Goal: Task Accomplishment & Management: Complete application form

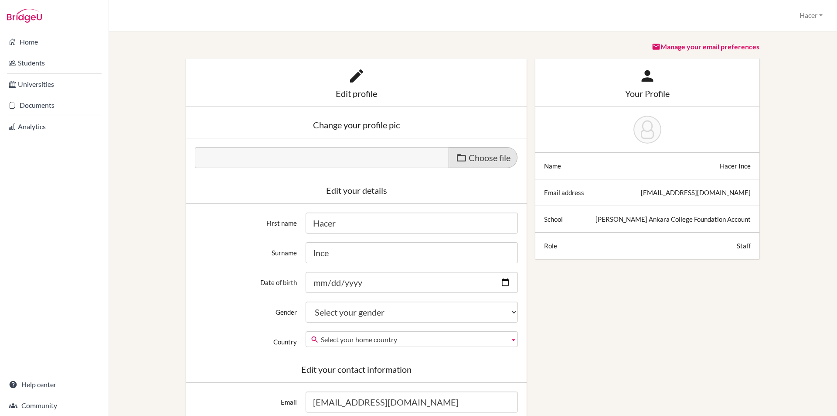
click at [472, 157] on span "Choose file" at bounding box center [490, 157] width 42 height 10
click at [328, 157] on input "Choose file" at bounding box center [261, 152] width 133 height 10
type input "C:\fakepath\IMG_0043.jpg"
type input "IMG_0043.jpg"
click at [349, 95] on div "Edit profile" at bounding box center [356, 93] width 323 height 9
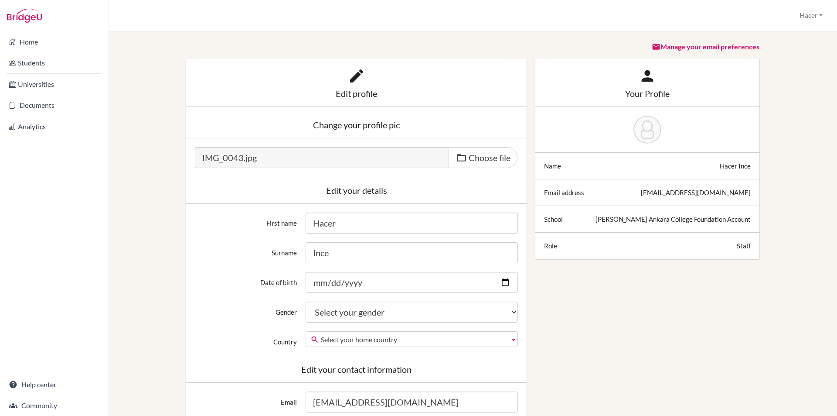
click at [349, 76] on icon at bounding box center [356, 75] width 17 height 17
click at [355, 127] on div "Change your profile pic" at bounding box center [356, 124] width 323 height 9
click at [391, 125] on div "Change your profile pic" at bounding box center [356, 124] width 323 height 9
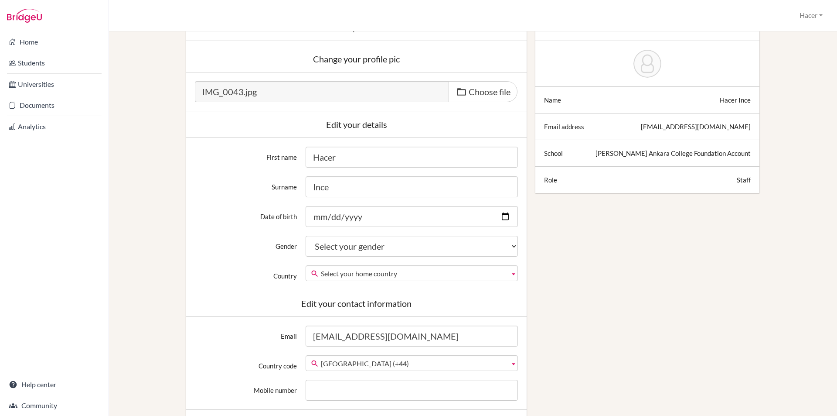
scroll to position [87, 0]
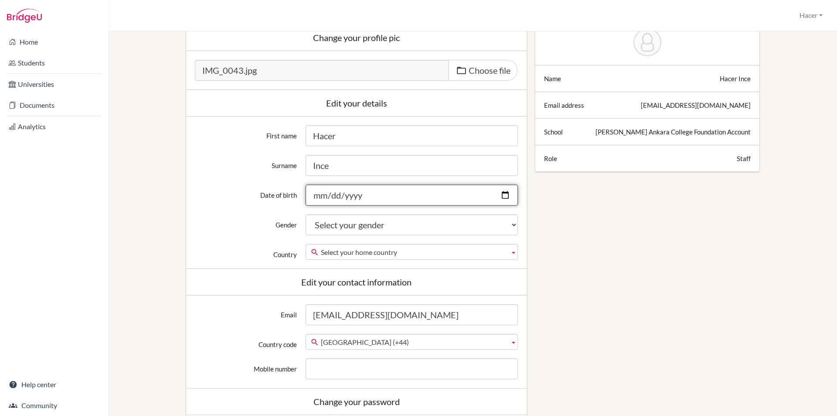
click at [320, 197] on input "Date of birth" at bounding box center [412, 194] width 212 height 21
type input "[DATE]"
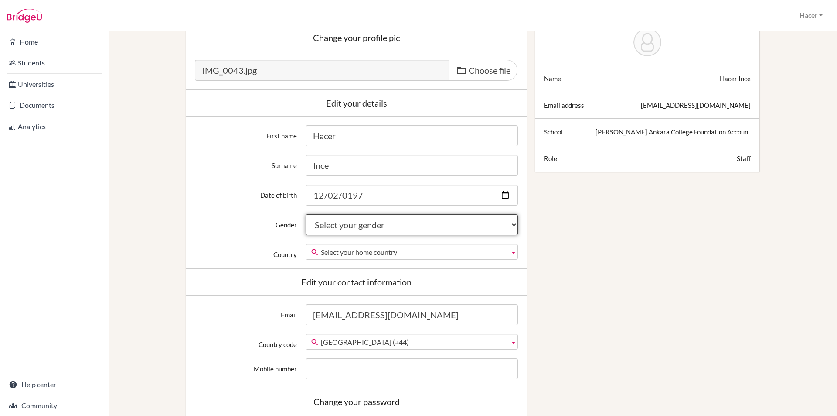
click at [390, 223] on select "Select your gender Female Male Neither" at bounding box center [412, 224] width 212 height 21
select select "female"
click at [306, 214] on select "Select your gender Female Male Neither" at bounding box center [412, 224] width 212 height 21
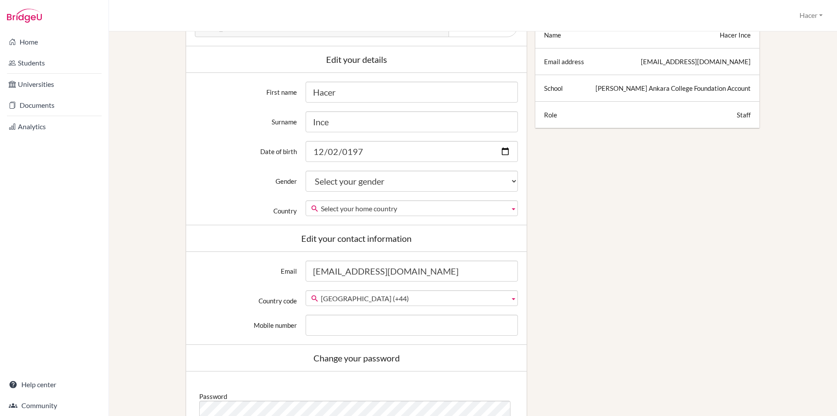
click at [510, 208] on b at bounding box center [514, 208] width 8 height 15
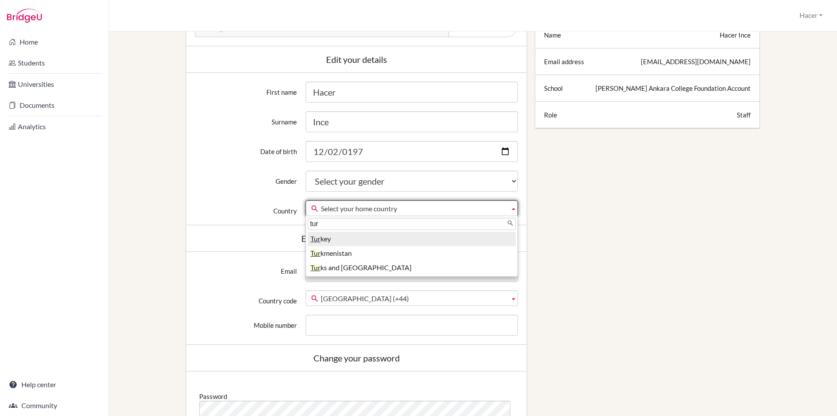
type input "tur"
click at [347, 238] on li "Tur key" at bounding box center [412, 239] width 208 height 14
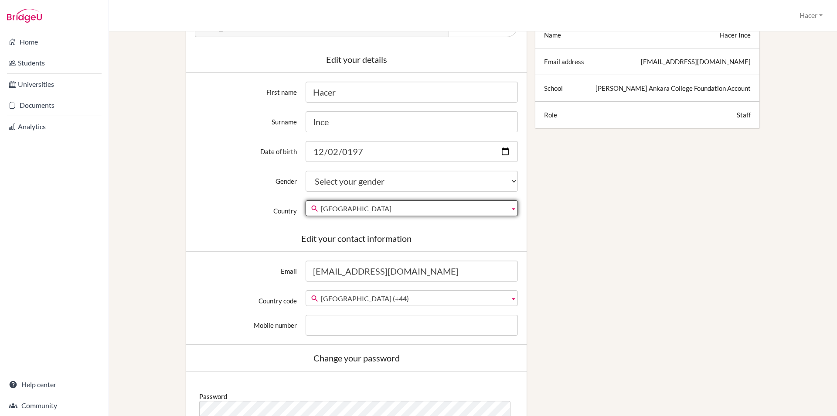
scroll to position [174, 0]
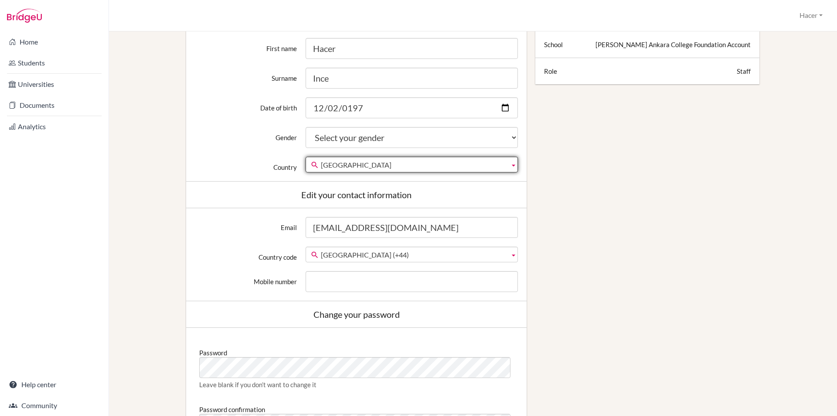
click at [510, 251] on b at bounding box center [514, 254] width 8 height 15
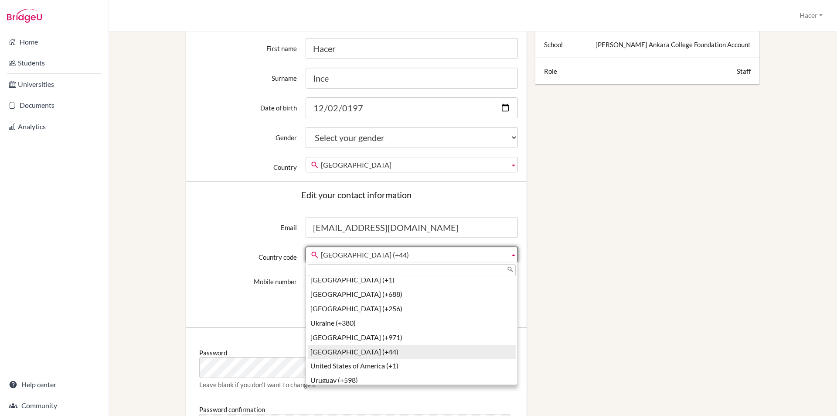
scroll to position [3208, 0]
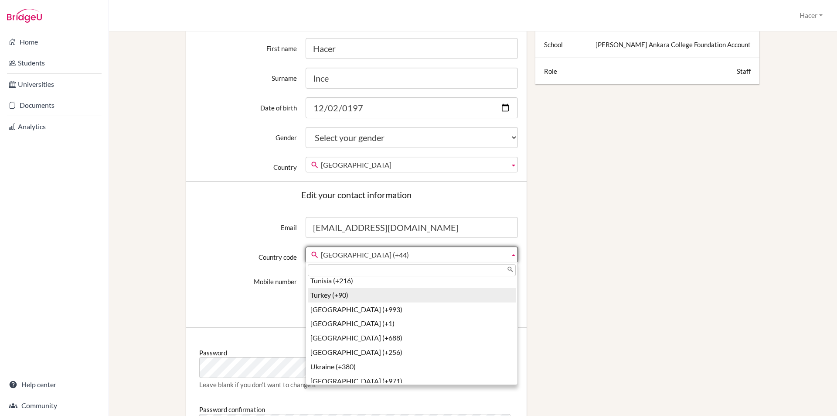
click at [320, 288] on li "Turkey (+90)" at bounding box center [412, 295] width 208 height 14
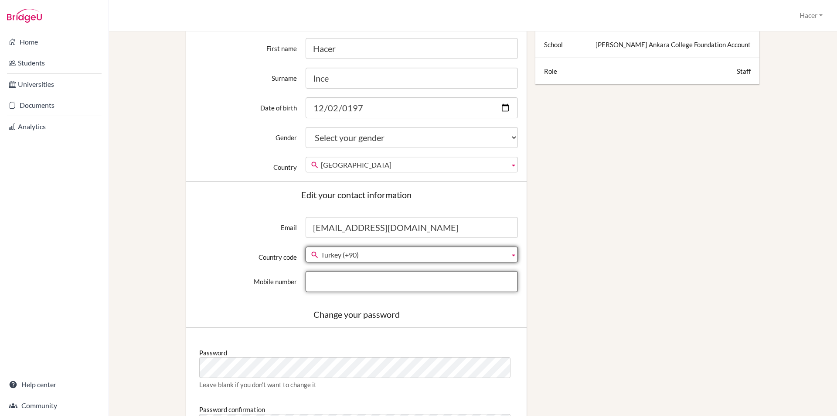
click at [325, 283] on input "Mobile number" at bounding box center [412, 281] width 212 height 21
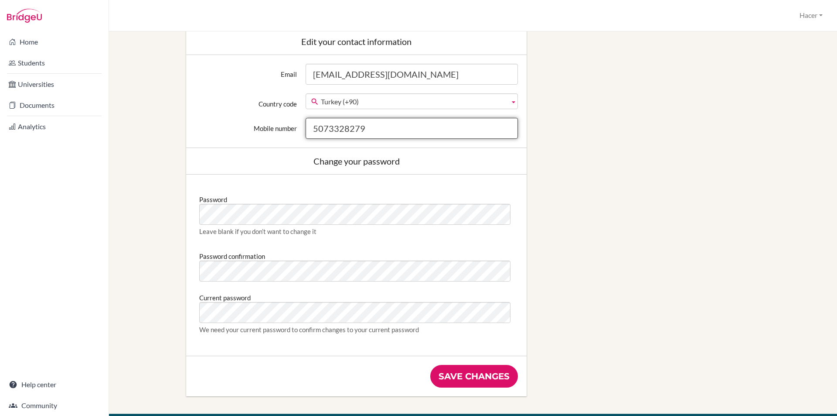
scroll to position [349, 0]
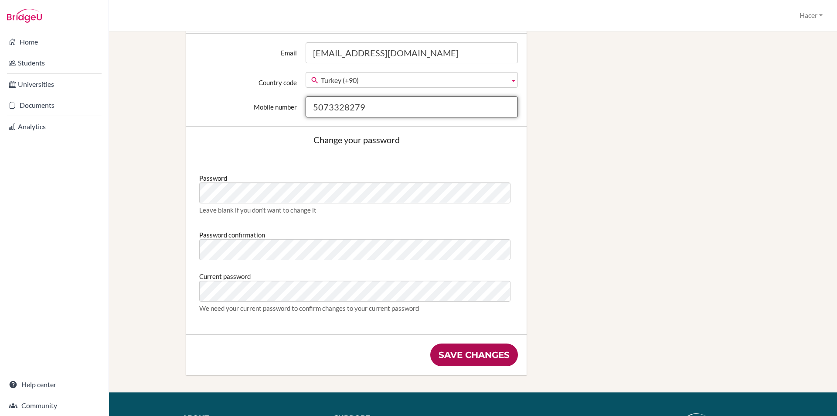
type input "5073328279"
click at [470, 356] on input "Save changes" at bounding box center [474, 354] width 88 height 23
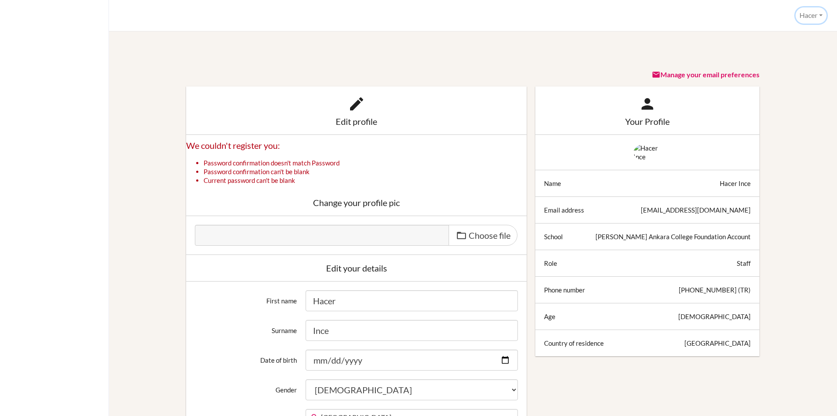
click at [818, 17] on button "Hacer" at bounding box center [811, 15] width 31 height 16
click at [787, 33] on link "Profile" at bounding box center [791, 35] width 69 height 14
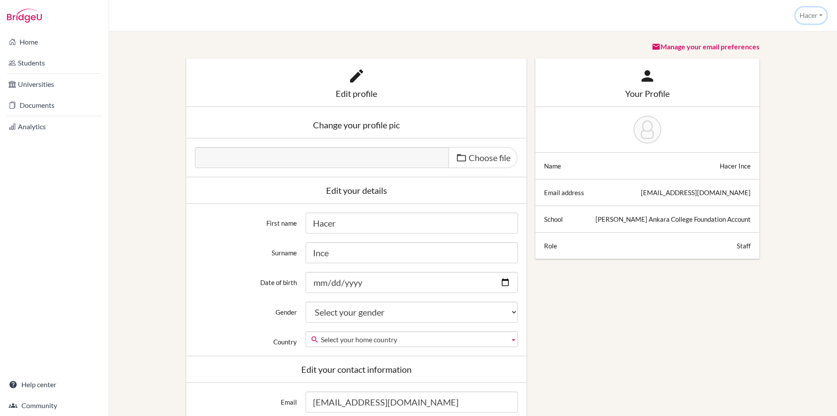
click at [799, 14] on button "Hacer" at bounding box center [811, 15] width 31 height 16
click at [774, 37] on link "Profile" at bounding box center [791, 35] width 69 height 14
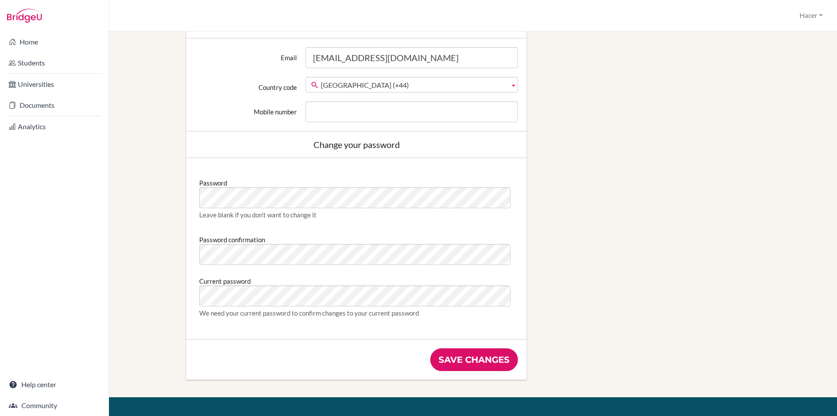
scroll to position [349, 0]
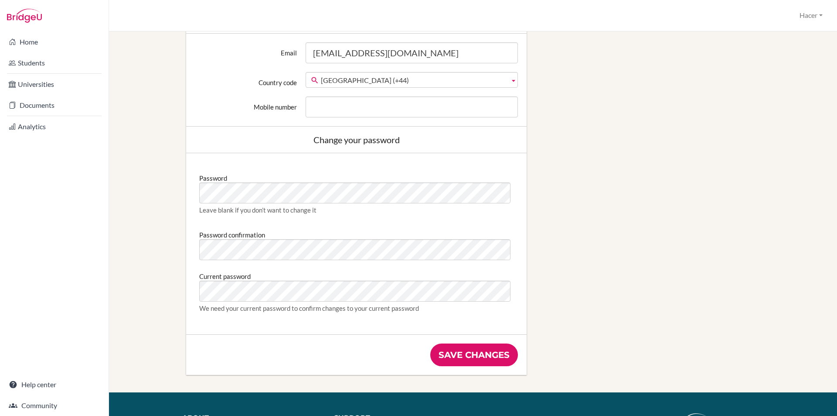
click at [325, 139] on div "Change your password" at bounding box center [356, 139] width 323 height 9
click at [191, 191] on div "Password Leave blank if you don’t want to change it Password confirmation Curre…" at bounding box center [356, 243] width 341 height 181
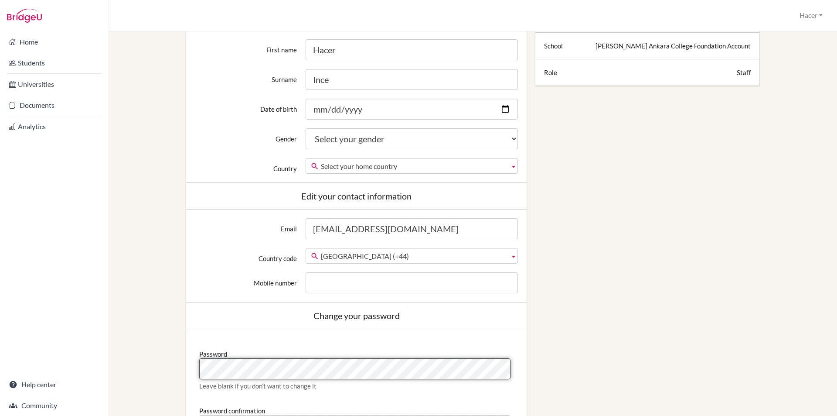
scroll to position [131, 0]
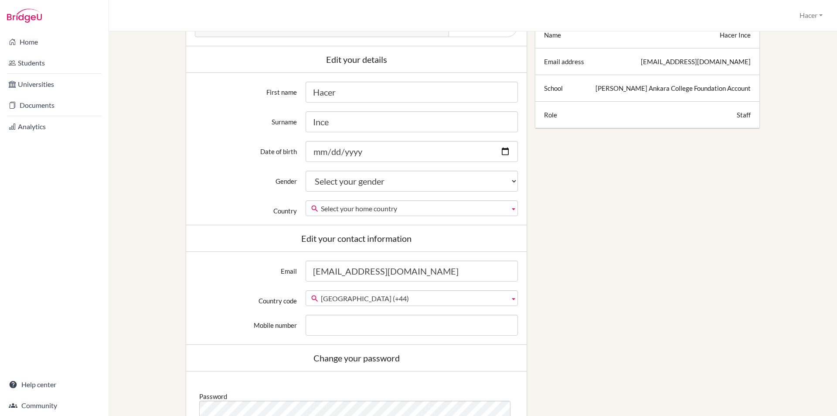
click at [218, 182] on label "Gender" at bounding box center [246, 177] width 111 height 15
click at [306, 182] on select "Select your gender Female Male Neither" at bounding box center [412, 180] width 212 height 21
click at [321, 150] on input "Date of birth" at bounding box center [412, 151] width 212 height 21
type input "0197-12-01"
click at [321, 150] on input "Date of birth" at bounding box center [412, 151] width 212 height 21
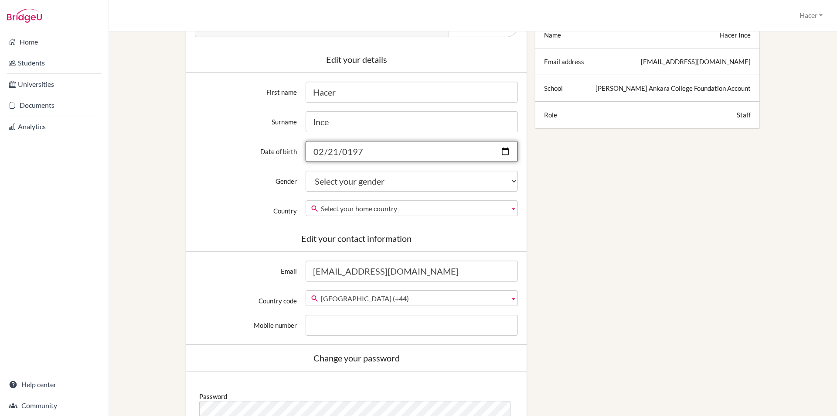
type input "1979-02-21"
click at [321, 150] on input "1979-02-21" at bounding box center [412, 151] width 212 height 21
type input "[DATE]"
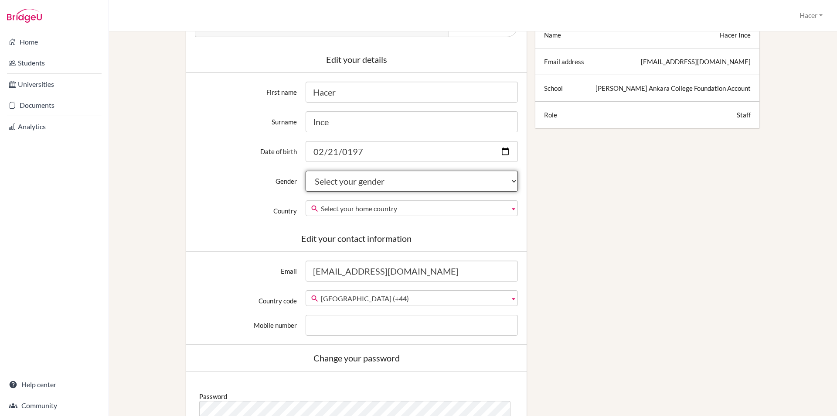
click at [418, 188] on select "Select your gender Female Male Neither" at bounding box center [412, 180] width 212 height 21
select select "female"
click at [306, 170] on select "Select your gender Female Male Neither" at bounding box center [412, 180] width 212 height 21
click at [359, 210] on span "Select your home country" at bounding box center [413, 209] width 185 height 16
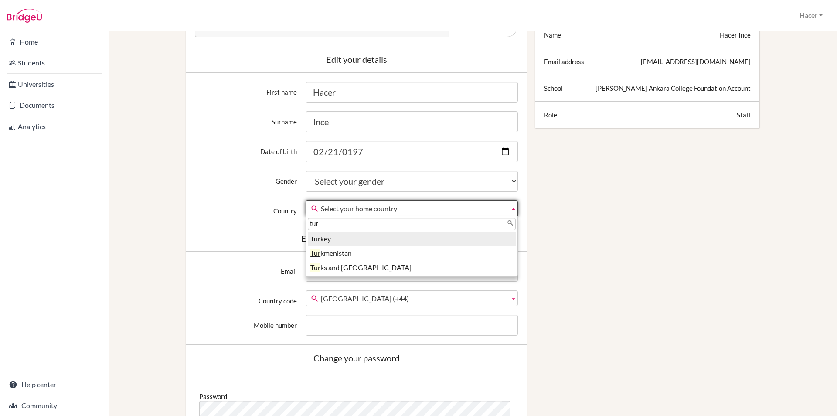
type input "tur"
click at [323, 238] on li "Tur key" at bounding box center [412, 239] width 208 height 14
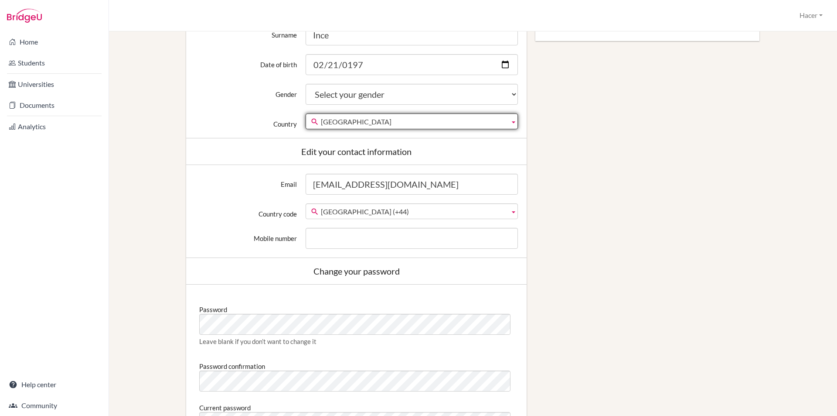
scroll to position [218, 0]
click at [401, 209] on span "[GEOGRAPHIC_DATA] (+44)" at bounding box center [413, 211] width 185 height 16
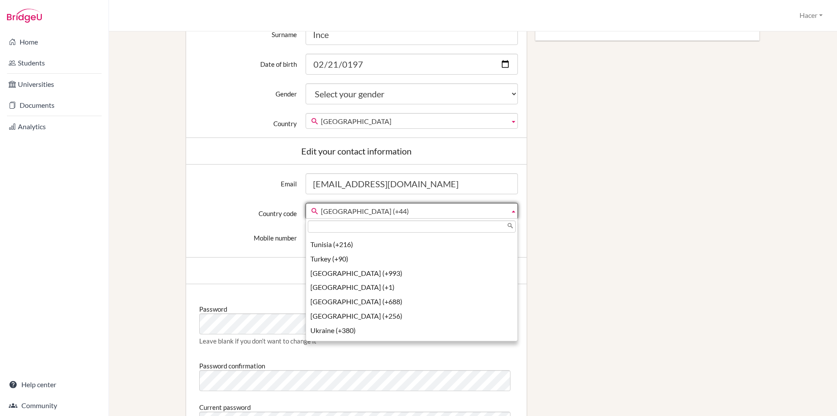
scroll to position [3193, 0]
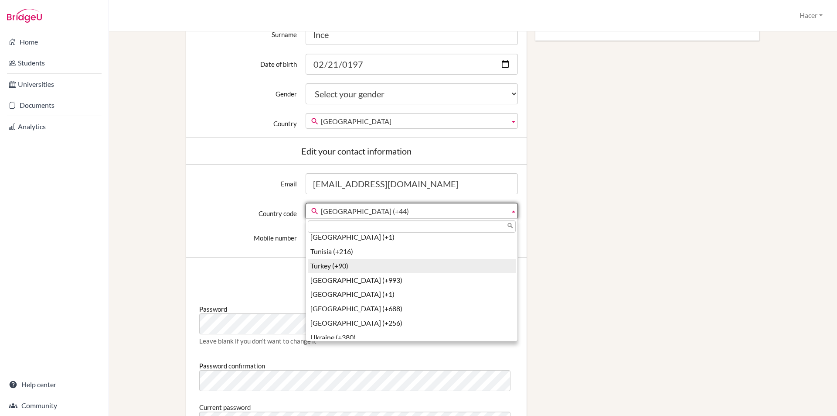
click at [344, 259] on li "Turkey (+90)" at bounding box center [412, 266] width 208 height 14
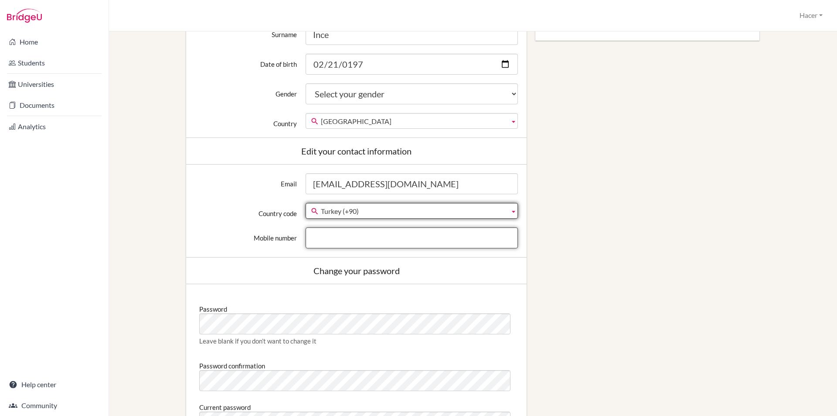
click at [320, 238] on input "Mobile number" at bounding box center [412, 237] width 212 height 21
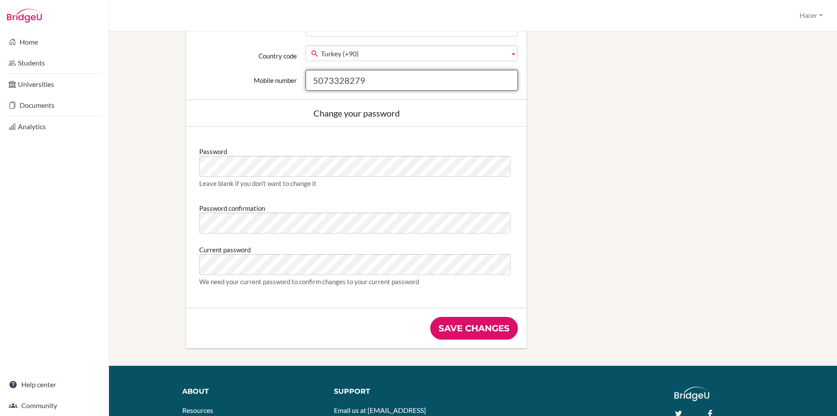
scroll to position [392, 0]
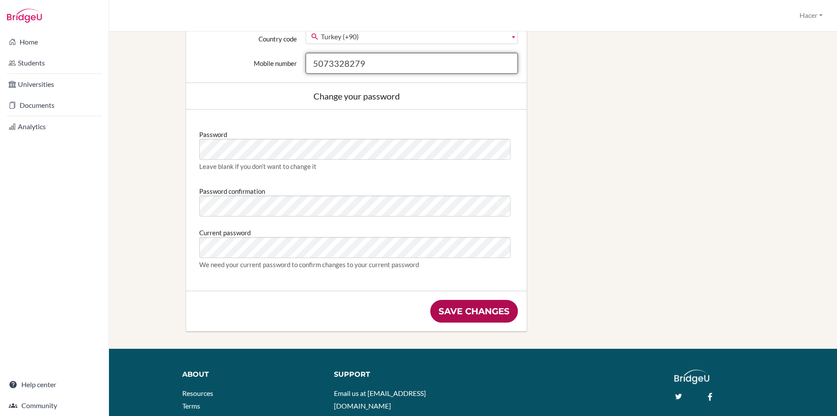
type input "5073328279"
click at [464, 310] on input "Save changes" at bounding box center [474, 311] width 88 height 23
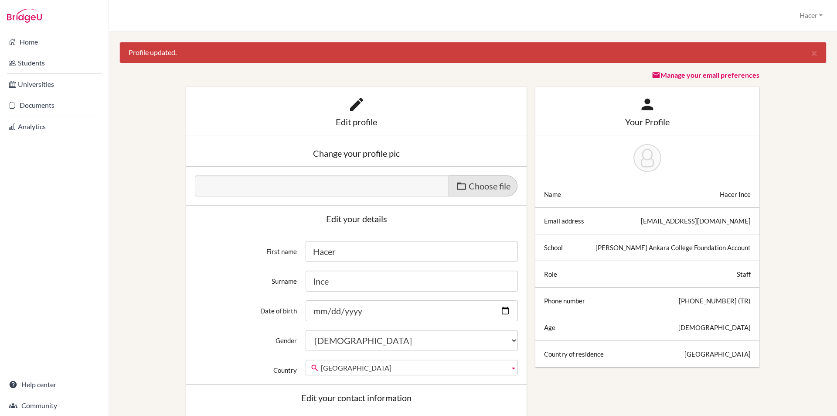
click at [484, 190] on span "Choose file" at bounding box center [490, 186] width 42 height 10
click at [328, 185] on input "Choose file" at bounding box center [261, 180] width 133 height 10
type input "C:\fakepath\IMG_0043.jpg"
type input "IMG_0043.jpg"
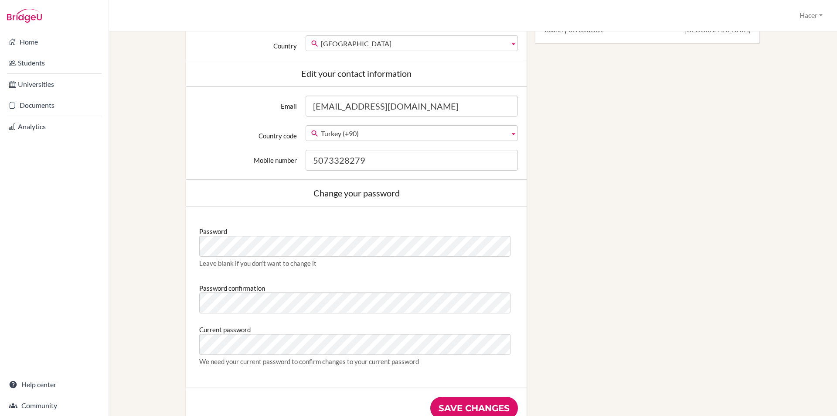
scroll to position [349, 0]
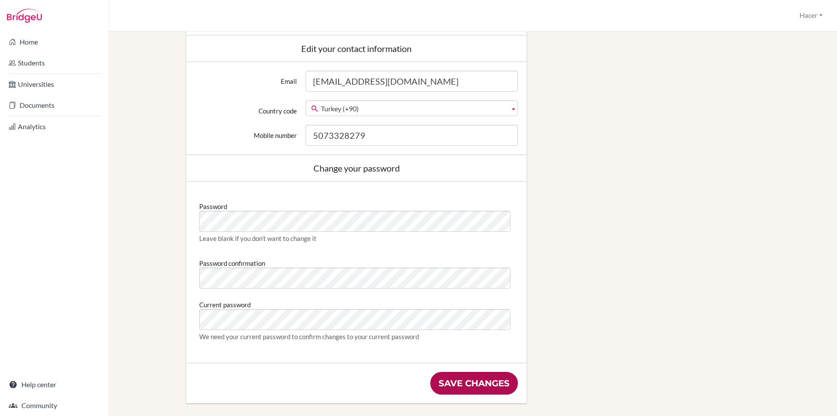
click at [463, 379] on input "Save changes" at bounding box center [474, 382] width 88 height 23
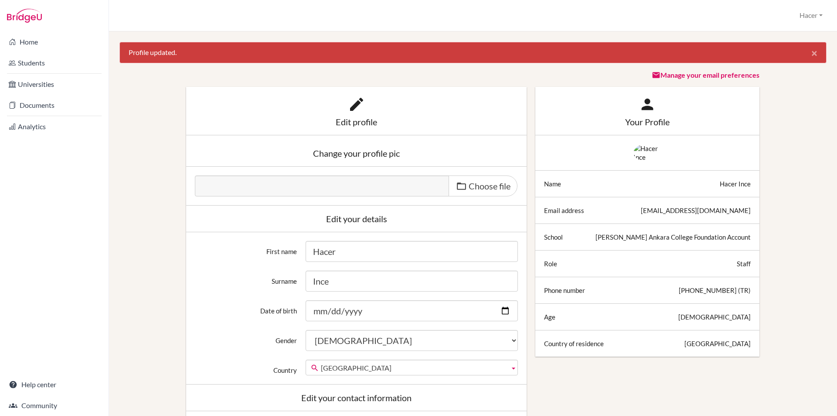
click at [811, 53] on span "×" at bounding box center [814, 52] width 6 height 13
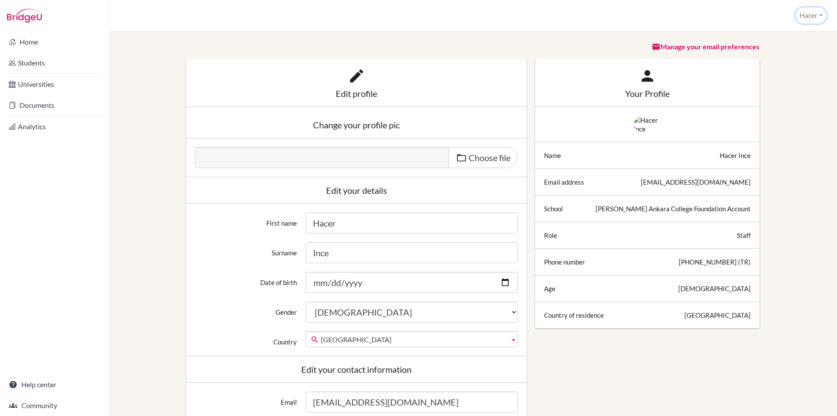
click at [818, 16] on button "Hacer" at bounding box center [811, 15] width 31 height 16
click at [796, 49] on link "School Settings" at bounding box center [791, 49] width 69 height 14
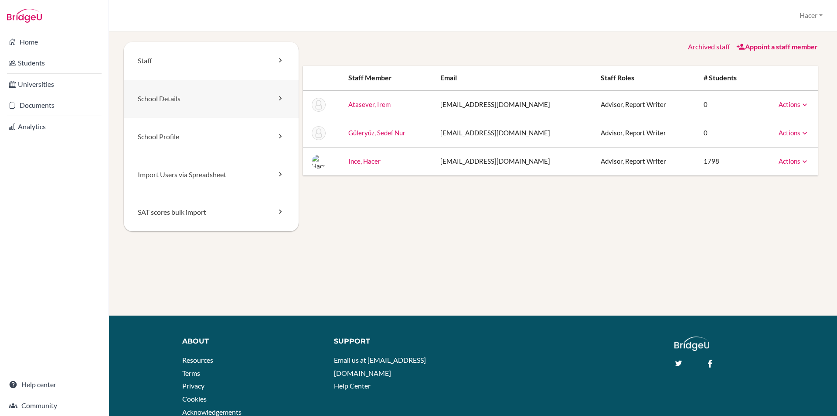
click at [151, 93] on link "School Details" at bounding box center [211, 99] width 175 height 38
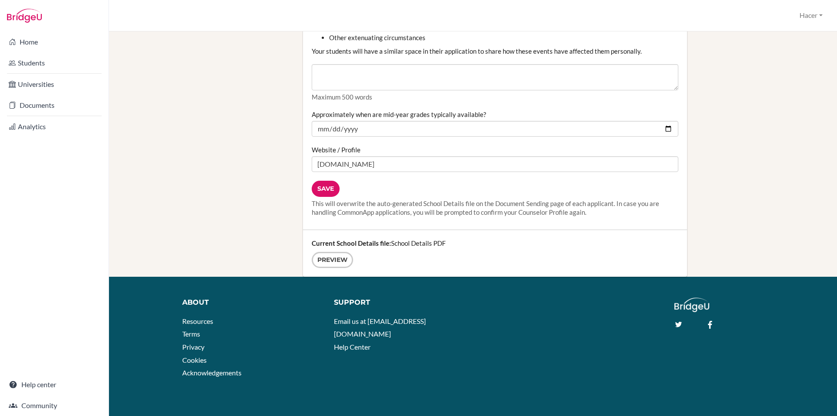
scroll to position [1102, 0]
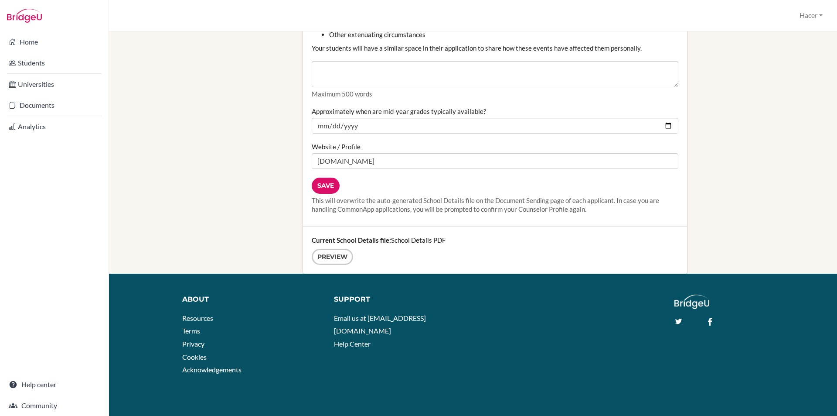
click at [421, 240] on div "Current School Details file: School Details PDF Preview" at bounding box center [495, 250] width 384 height 47
click at [322, 257] on link "Preview" at bounding box center [332, 257] width 41 height 16
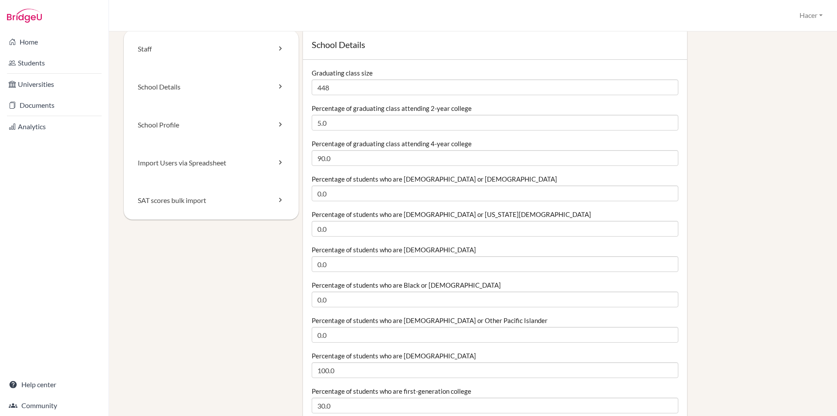
scroll to position [0, 0]
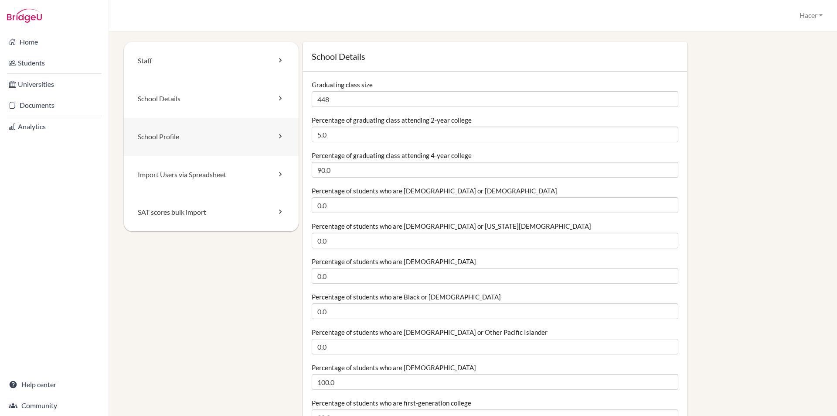
click at [163, 135] on link "School Profile" at bounding box center [211, 137] width 175 height 38
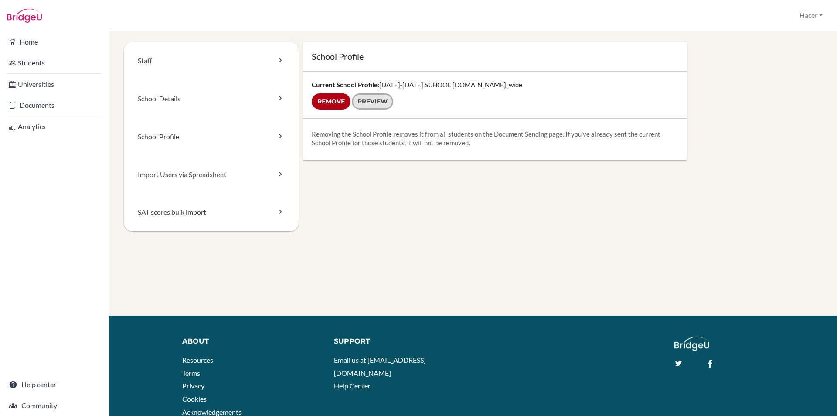
click at [362, 102] on link "Preview" at bounding box center [372, 101] width 41 height 16
click at [164, 171] on link "Import Users via Spreadsheet" at bounding box center [211, 175] width 175 height 38
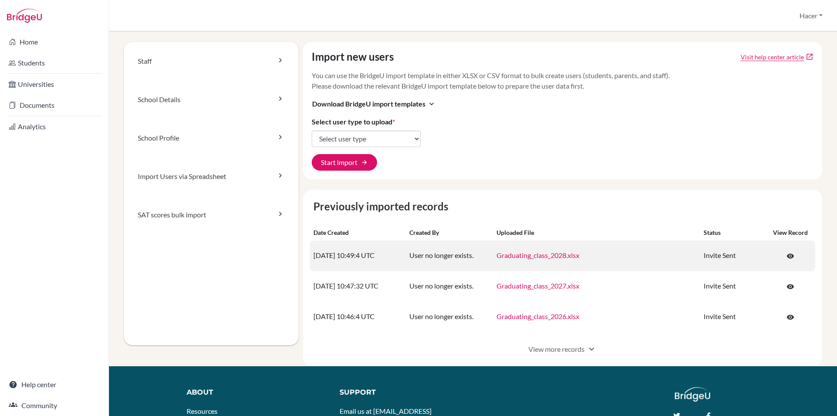
click at [560, 256] on link "Graduating_class_2028.xlsx" at bounding box center [538, 255] width 83 height 8
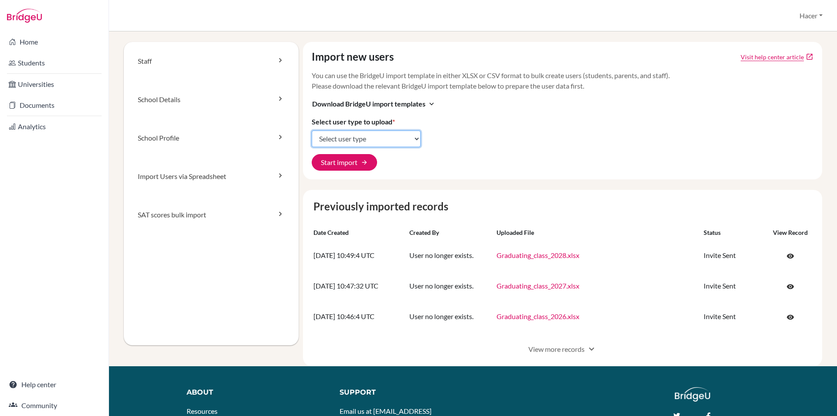
click at [416, 135] on select "Select user type Students Students and parents Parents Advisors Report writers" at bounding box center [366, 138] width 109 height 17
select select "students"
click at [312, 130] on select "Select user type Students Students and parents Parents Advisors Report writers" at bounding box center [366, 138] width 109 height 17
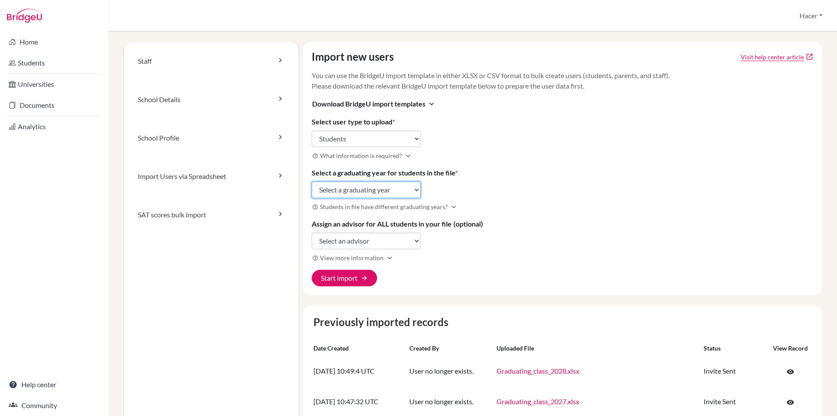
click at [413, 191] on select "Select a graduating year 2024 2025 2026 2027 2028 2029" at bounding box center [366, 189] width 109 height 17
select select "2029"
click at [312, 181] on select "Select a graduating year 2024 2025 2026 2027 2028 2029" at bounding box center [366, 189] width 109 height 17
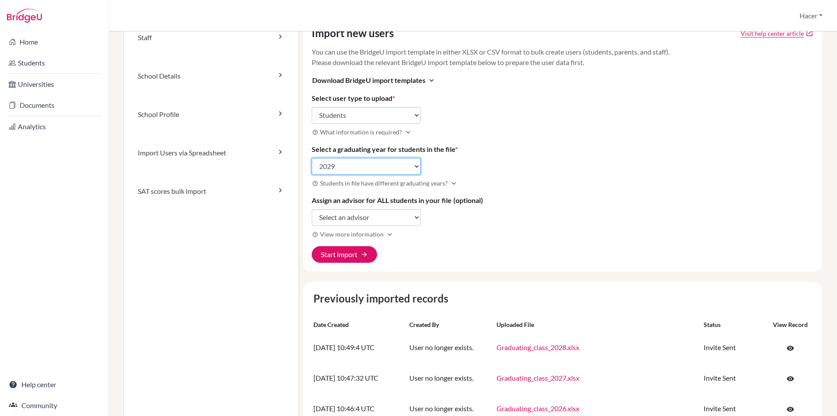
scroll to position [44, 0]
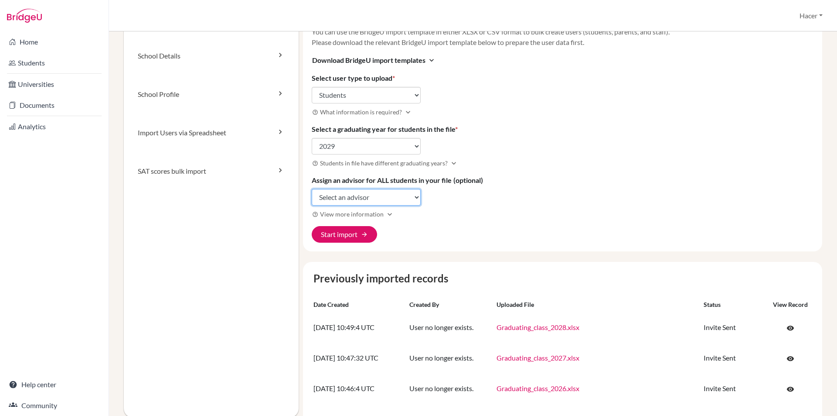
click at [416, 199] on select "Select an advisor Irem Atasever Sedef Nur Güleryüz Hacer Ince" at bounding box center [366, 197] width 109 height 17
select select "415798"
click at [312, 189] on select "Select an advisor Irem Atasever Sedef Nur Güleryüz Hacer Ince" at bounding box center [366, 197] width 109 height 17
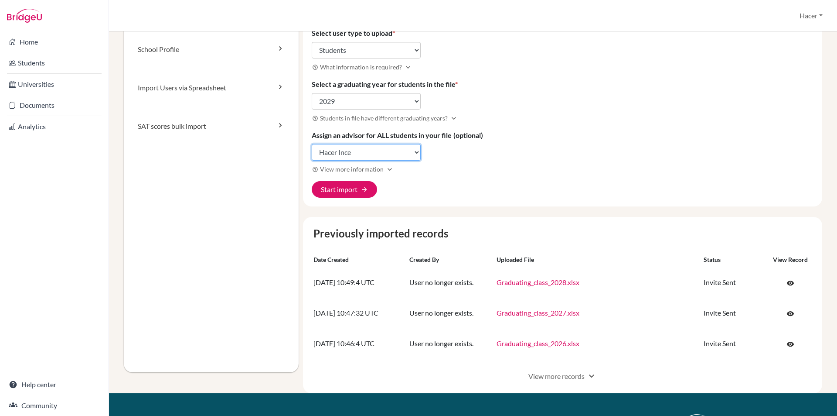
scroll to position [131, 0]
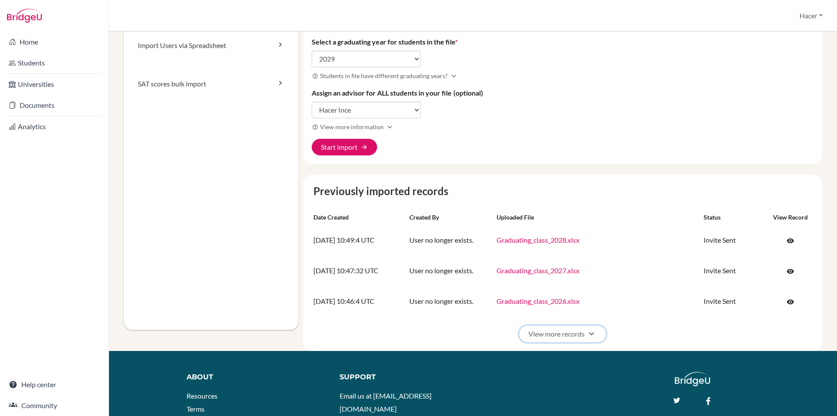
click at [586, 332] on span "expand_more" at bounding box center [591, 333] width 10 height 10
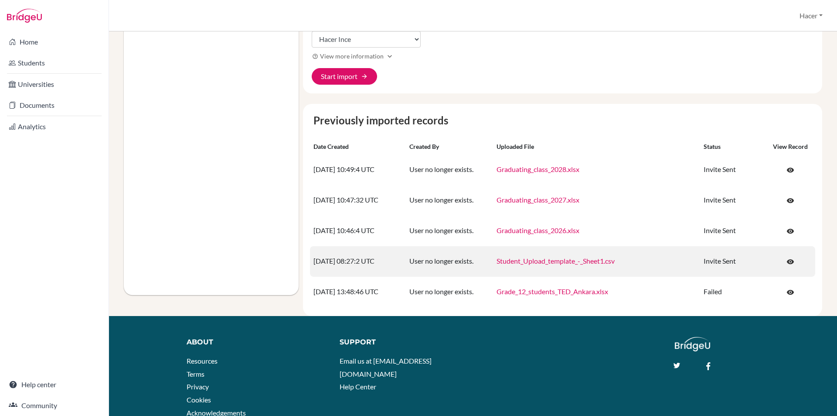
scroll to position [218, 0]
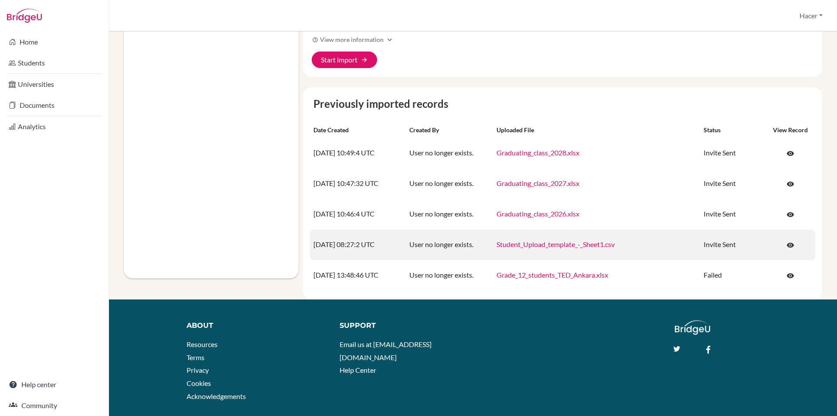
click at [559, 242] on link "Student_Upload_template_-_Sheet1.csv" at bounding box center [556, 244] width 118 height 8
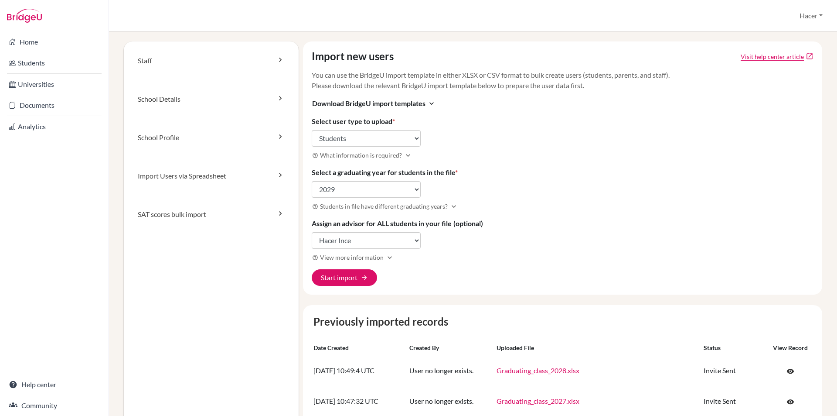
scroll to position [0, 0]
click at [339, 278] on button "Start import arrow_forward" at bounding box center [344, 277] width 65 height 17
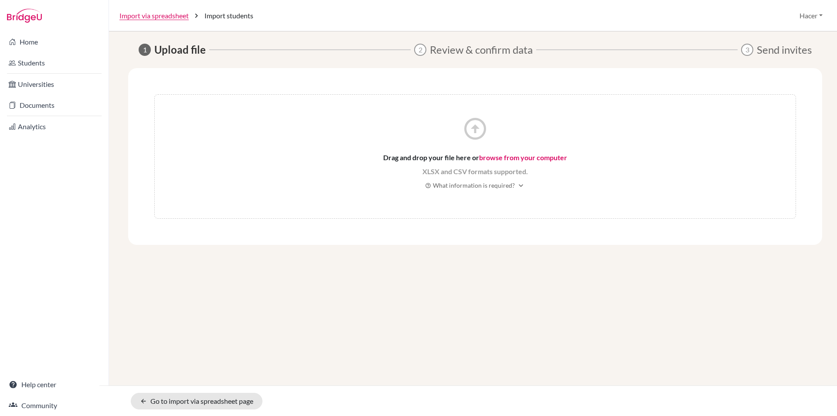
click at [471, 129] on icon "arrow_circle_up" at bounding box center [475, 129] width 26 height 26
click at [517, 156] on link "browse from your computer" at bounding box center [523, 157] width 88 height 8
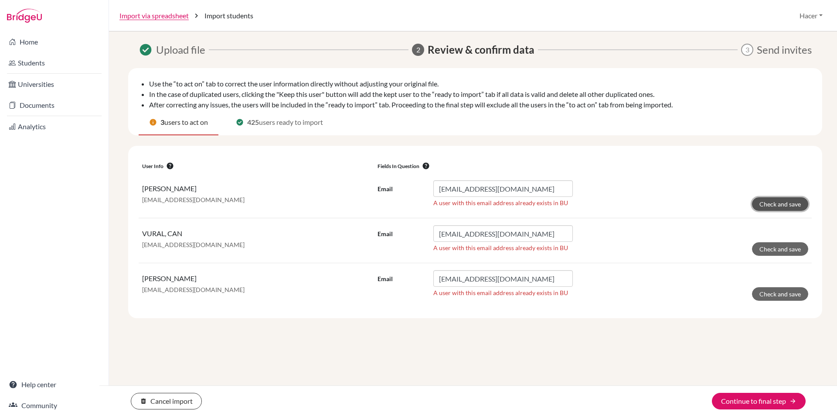
click at [787, 202] on button "Check and save" at bounding box center [780, 204] width 56 height 14
click at [772, 291] on button "Check and save" at bounding box center [780, 294] width 56 height 14
click at [790, 246] on button "Check and save" at bounding box center [780, 249] width 56 height 14
click at [760, 397] on button "Continue to final step arrow_forward" at bounding box center [759, 400] width 94 height 17
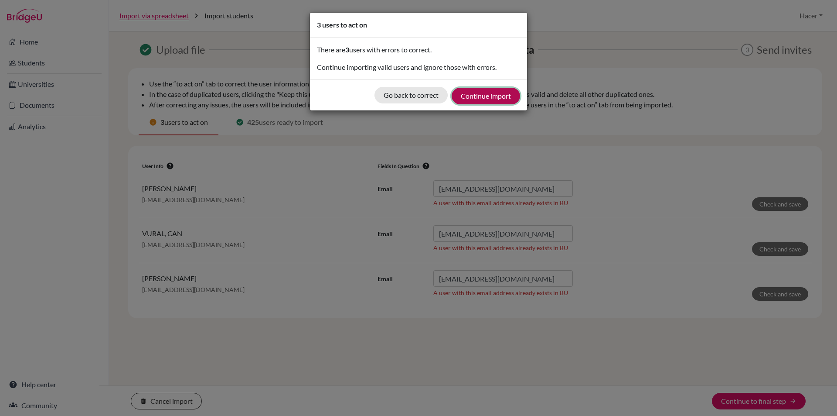
click at [492, 95] on button "Continue import" at bounding box center [486, 96] width 68 height 17
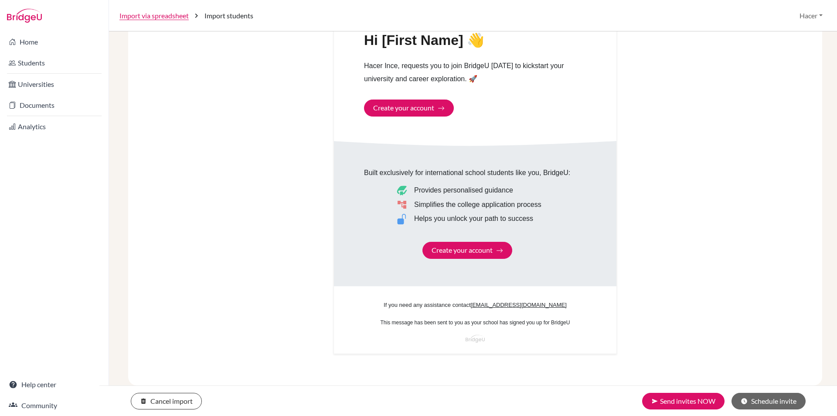
scroll to position [444, 0]
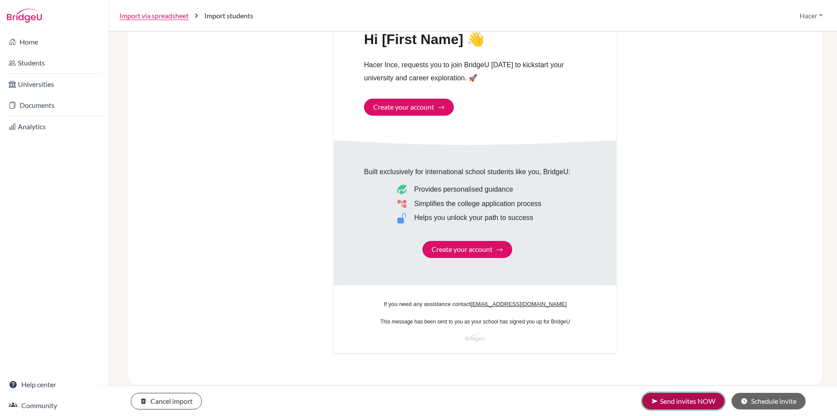
click at [681, 401] on button "send Send invites NOW" at bounding box center [683, 400] width 82 height 17
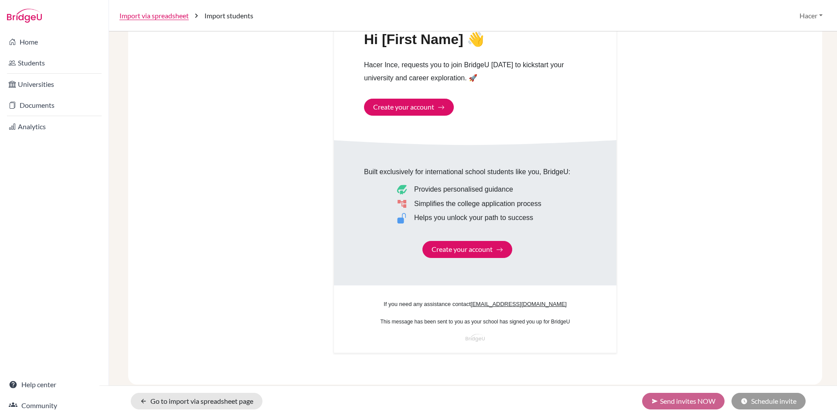
scroll to position [89, 0]
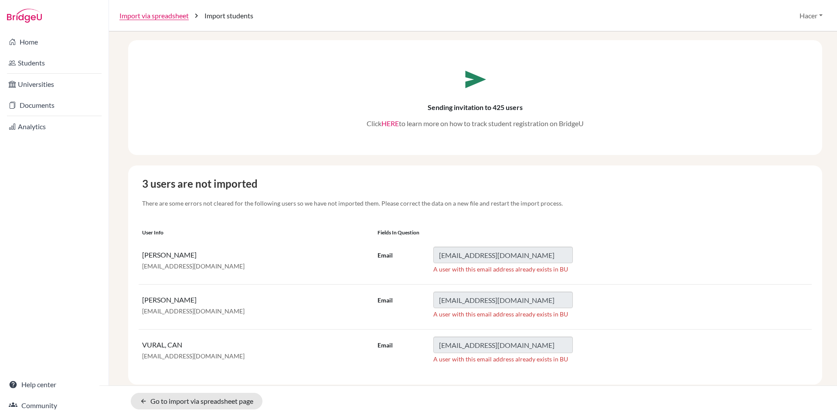
click at [385, 123] on link "HERE" at bounding box center [390, 123] width 17 height 8
click at [185, 401] on link "arrow_back Go to import via spreadsheet page" at bounding box center [197, 400] width 132 height 17
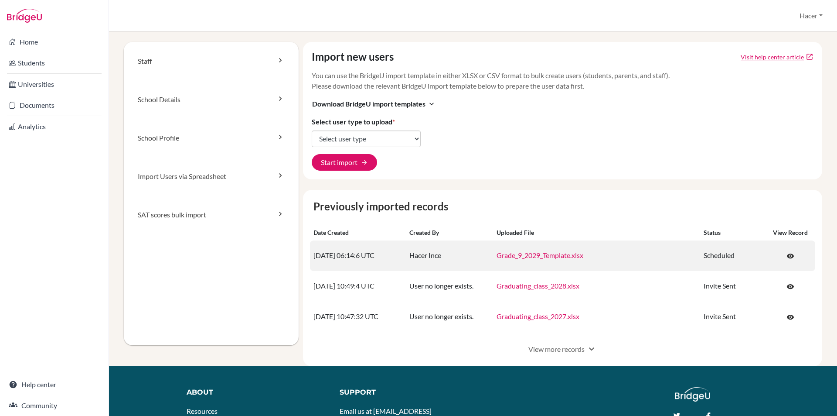
click at [552, 249] on td "Grade_9_2029_Template.xlsx" at bounding box center [597, 255] width 208 height 31
click at [553, 253] on link "Grade_9_2029_Template.xlsx" at bounding box center [540, 255] width 87 height 8
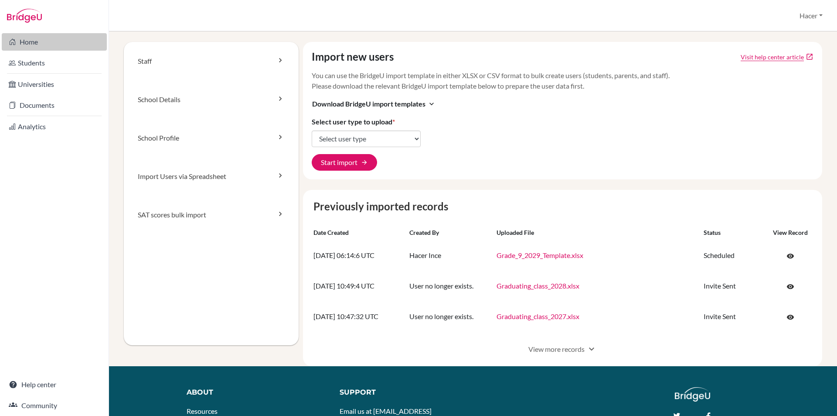
click at [21, 41] on link "Home" at bounding box center [54, 41] width 105 height 17
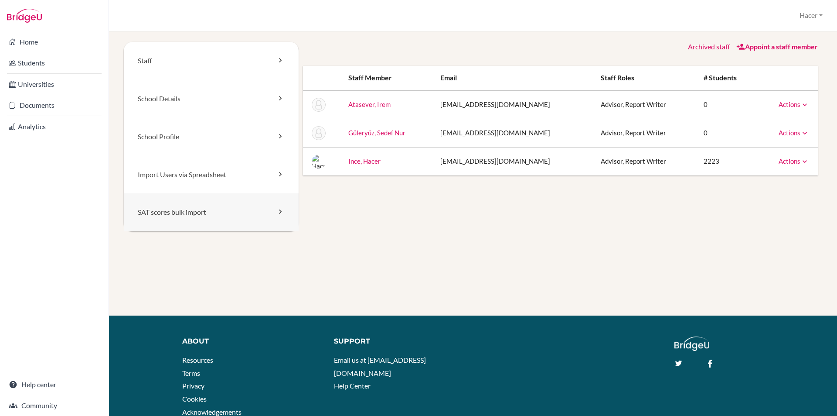
click at [173, 214] on link "SAT scores bulk import" at bounding box center [211, 212] width 175 height 38
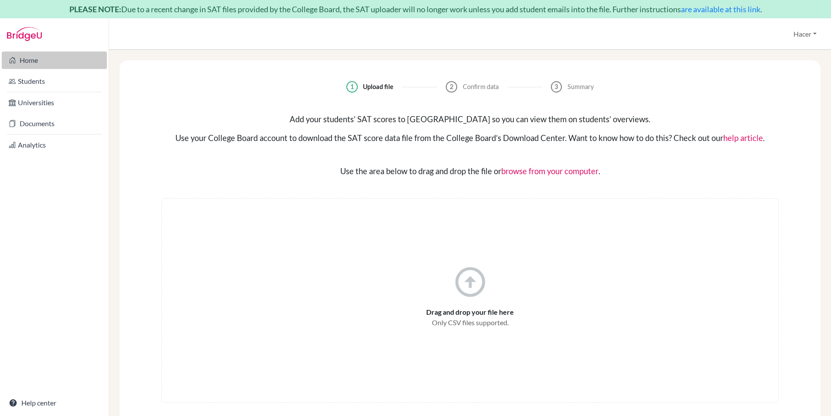
click at [13, 59] on icon at bounding box center [12, 60] width 7 height 10
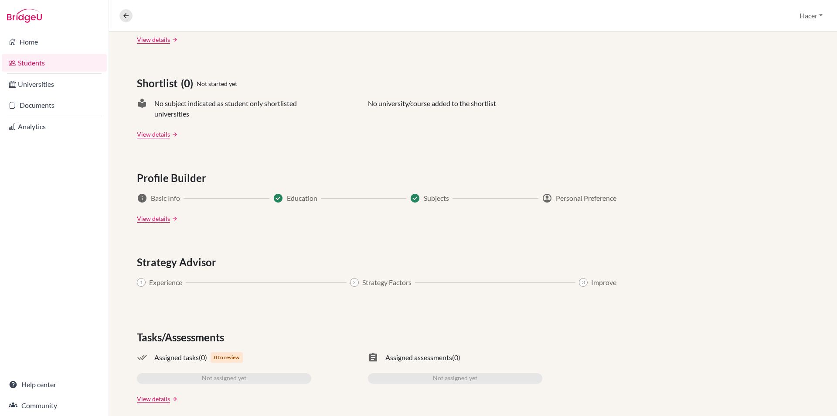
scroll to position [349, 0]
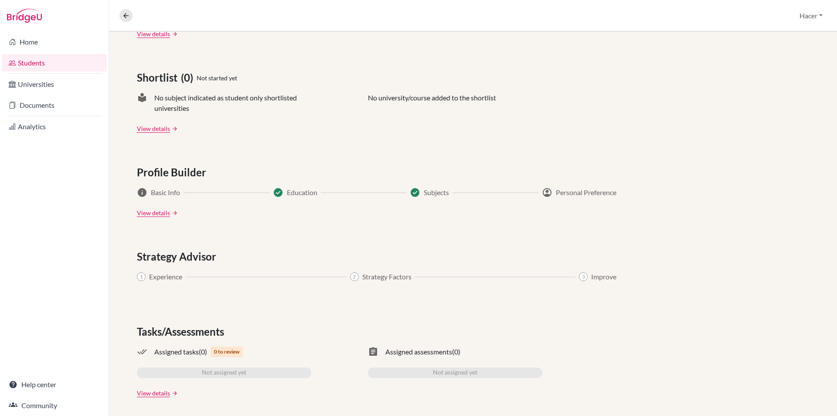
click at [305, 192] on span "Education" at bounding box center [302, 192] width 31 height 10
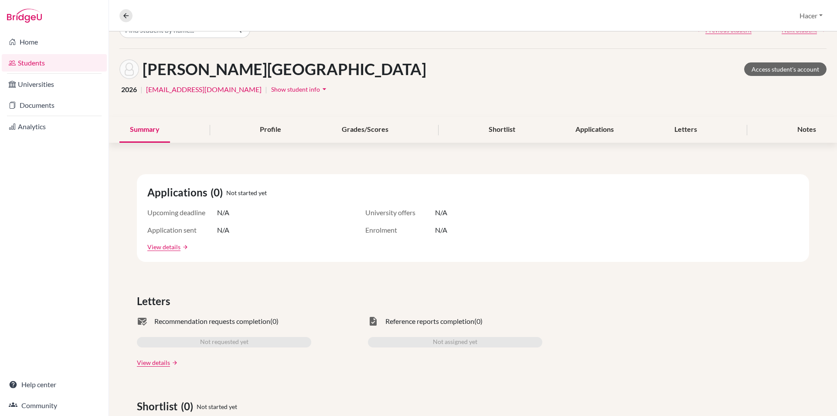
scroll to position [0, 0]
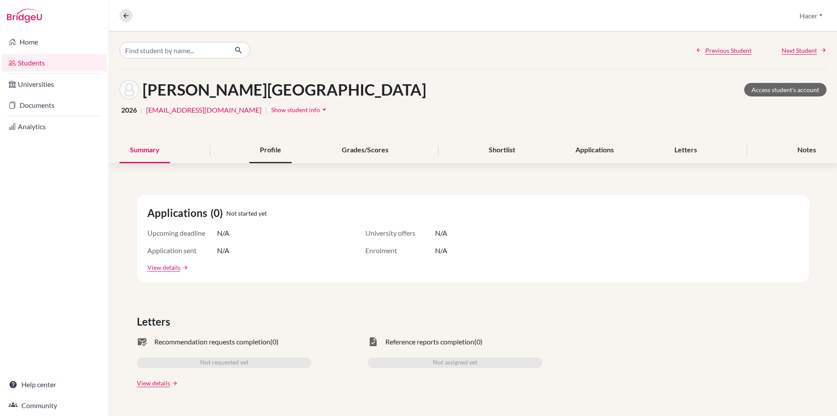
click at [271, 148] on div "Profile" at bounding box center [270, 150] width 42 height 26
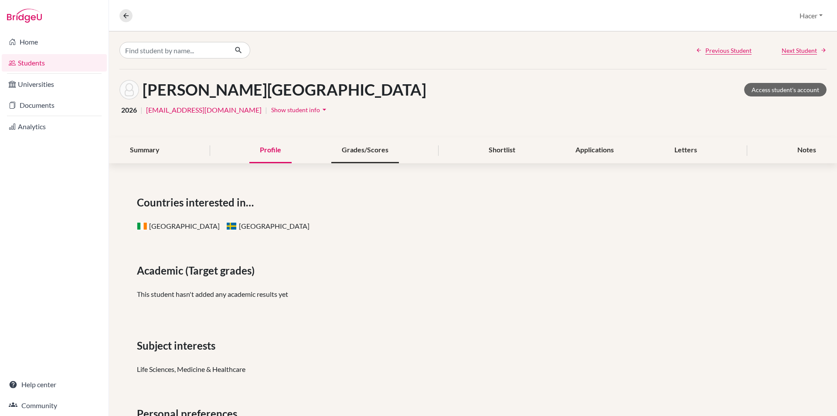
click at [348, 146] on div "Grades/Scores" at bounding box center [365, 150] width 68 height 26
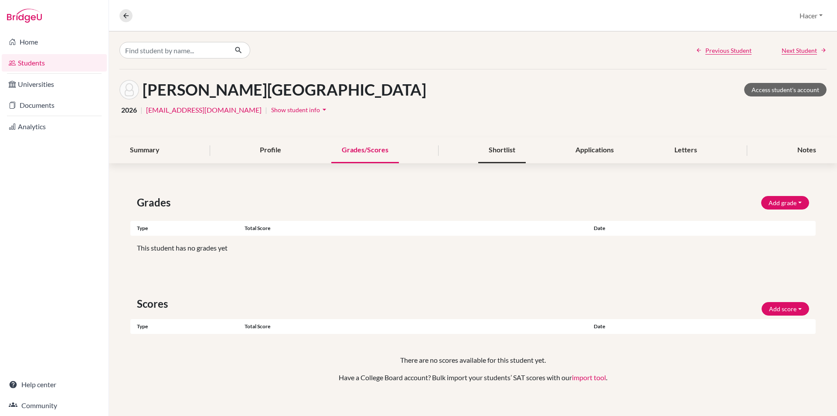
click at [502, 155] on div "Shortlist" at bounding box center [502, 150] width 48 height 26
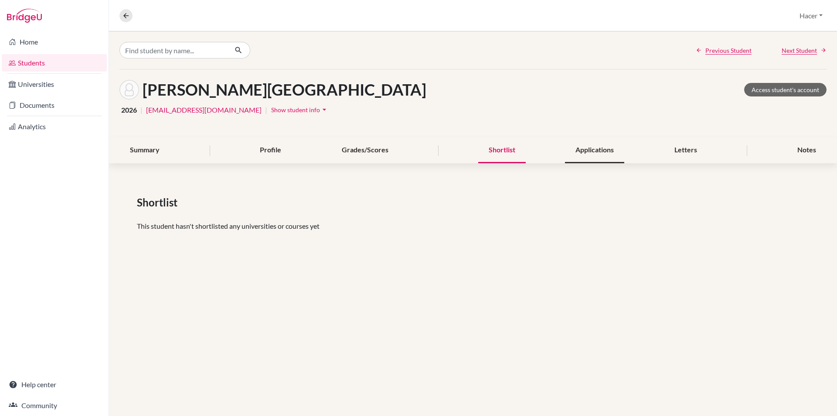
click at [592, 142] on div "Applications" at bounding box center [594, 150] width 59 height 26
click at [589, 148] on div "Applications" at bounding box center [594, 150] width 59 height 26
click at [682, 146] on div "Letters" at bounding box center [686, 150] width 44 height 26
click at [821, 155] on div "Notes" at bounding box center [807, 150] width 40 height 26
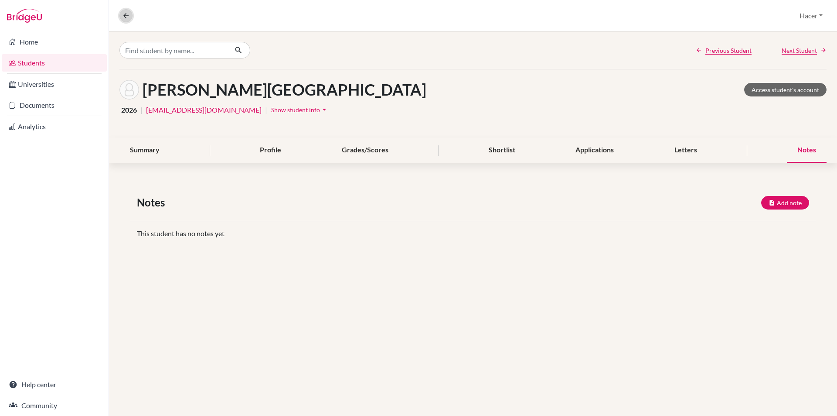
click at [128, 14] on icon at bounding box center [126, 16] width 8 height 8
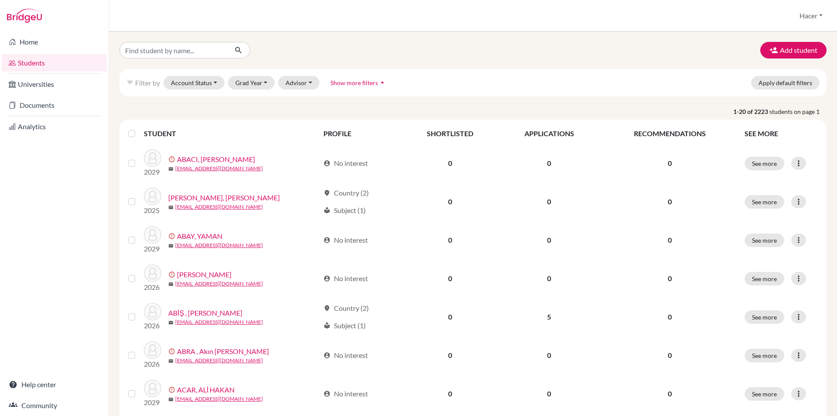
click at [46, 60] on link "Students" at bounding box center [54, 62] width 105 height 17
click at [269, 81] on button "Grad Year" at bounding box center [251, 83] width 47 height 14
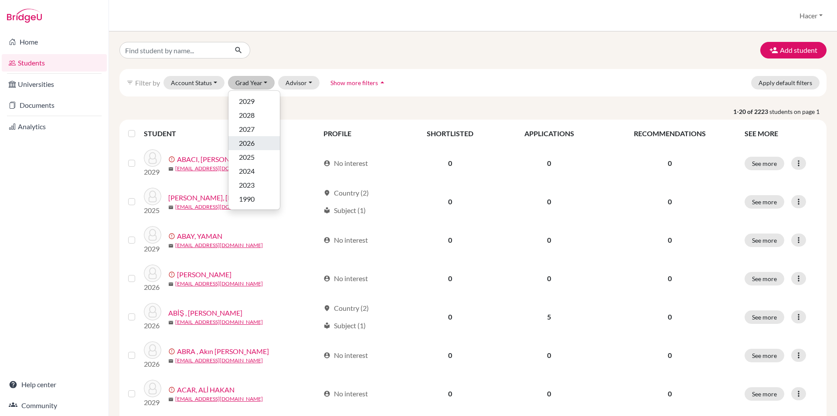
click at [259, 139] on div "2026" at bounding box center [254, 143] width 31 height 10
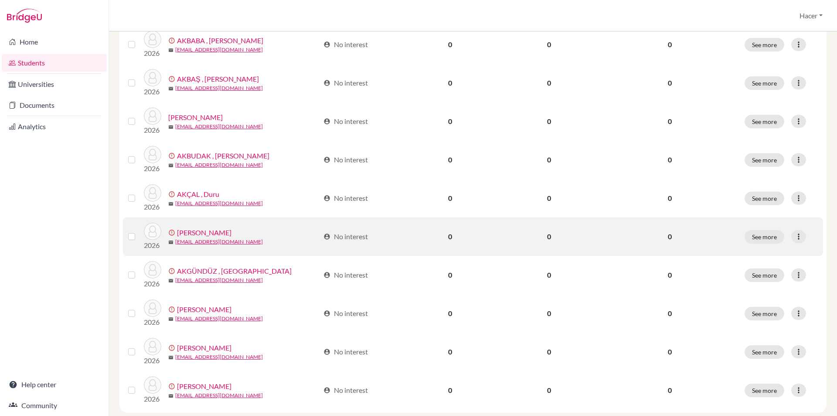
scroll to position [582, 0]
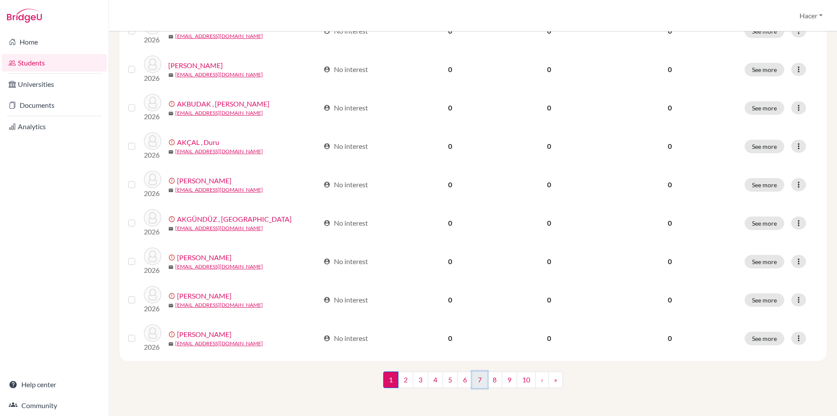
click at [472, 378] on link "7" at bounding box center [479, 379] width 15 height 17
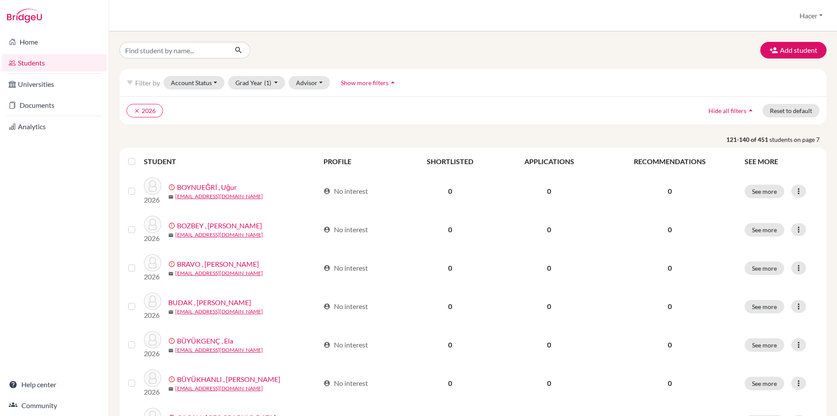
click at [40, 68] on link "Students" at bounding box center [54, 62] width 105 height 17
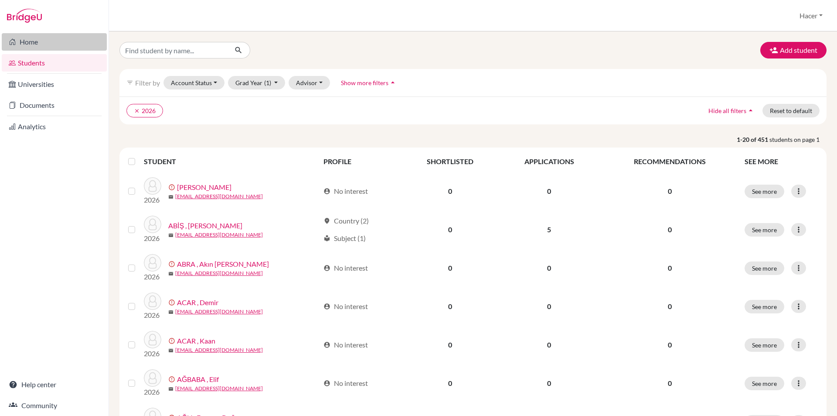
click at [19, 38] on link "Home" at bounding box center [54, 41] width 105 height 17
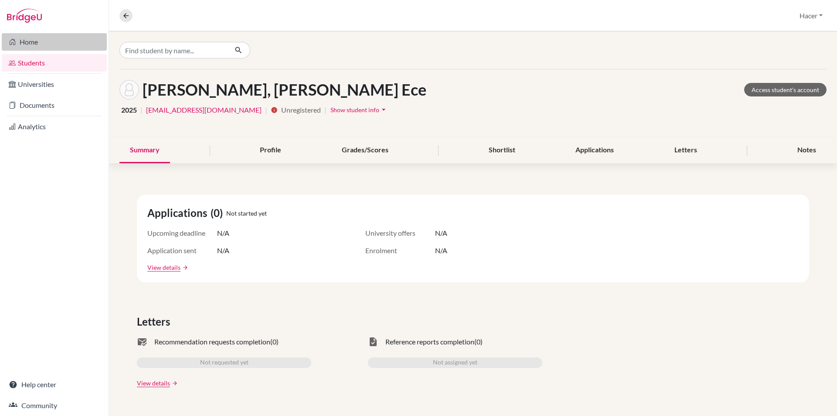
click at [33, 42] on link "Home" at bounding box center [54, 41] width 105 height 17
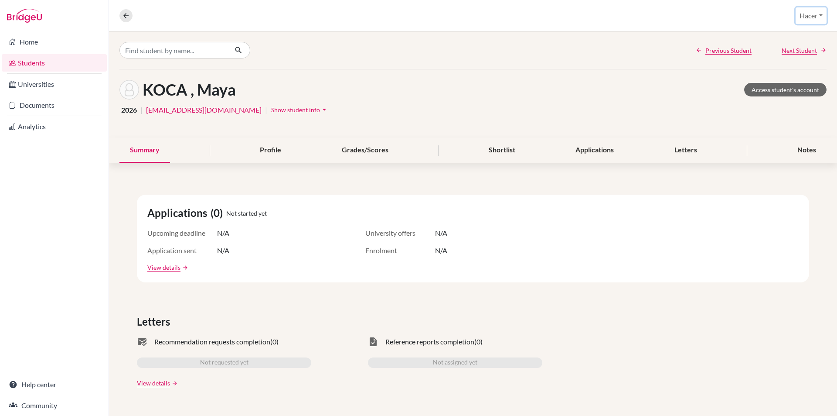
click at [800, 11] on button "Hacer" at bounding box center [811, 15] width 31 height 17
click at [790, 36] on link "Profile" at bounding box center [794, 36] width 69 height 14
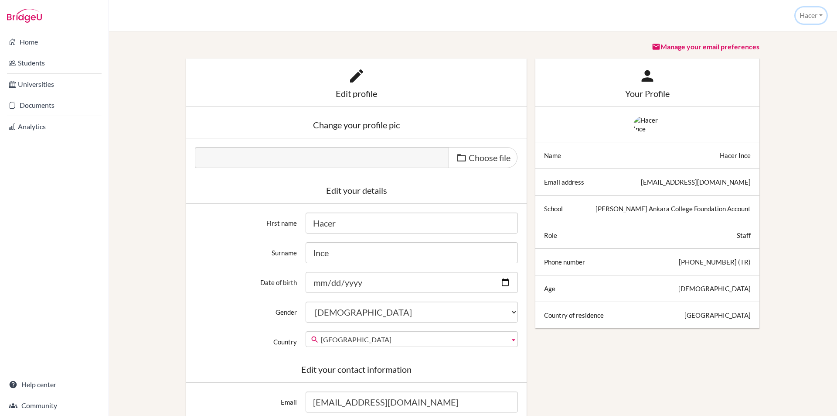
click at [812, 16] on button "Hacer" at bounding box center [811, 15] width 31 height 16
click at [788, 49] on link "School Settings" at bounding box center [791, 49] width 69 height 14
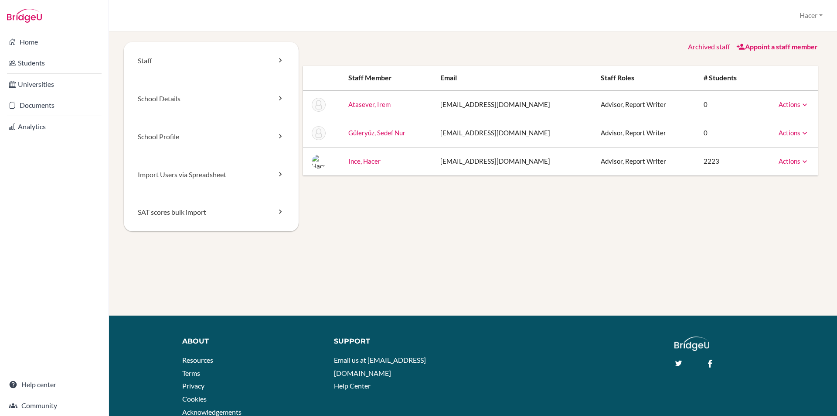
click at [779, 45] on link "Appoint a staff member" at bounding box center [777, 46] width 82 height 8
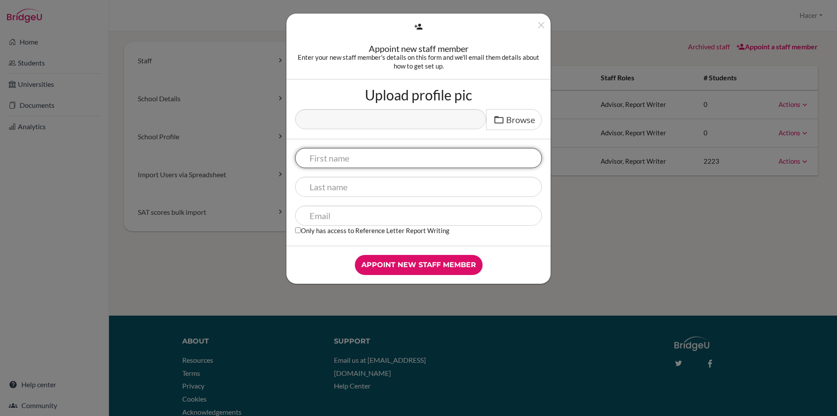
click at [347, 160] on input "text" at bounding box center [418, 158] width 247 height 20
type input "Şengül"
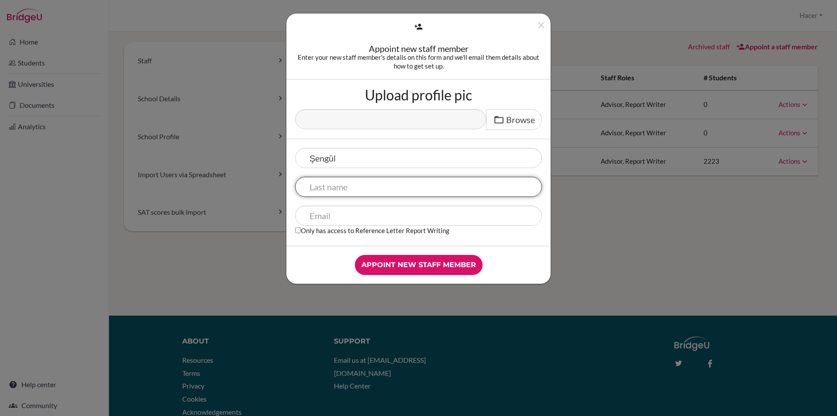
click at [327, 187] on input "text" at bounding box center [418, 187] width 247 height 20
type input "Bahadır"
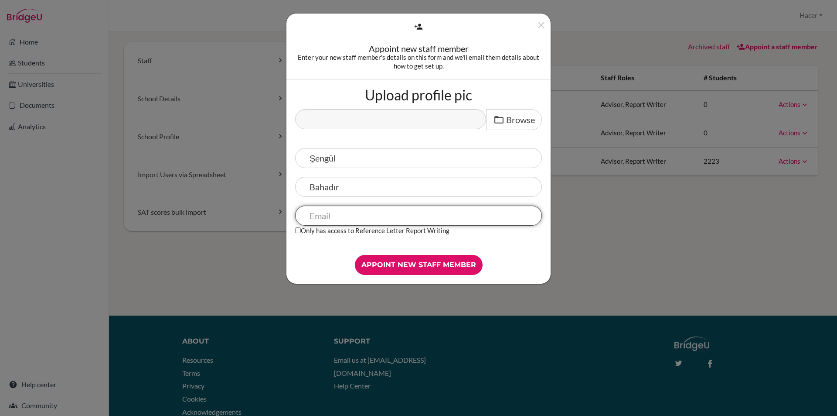
click at [333, 213] on input "text" at bounding box center [418, 215] width 247 height 20
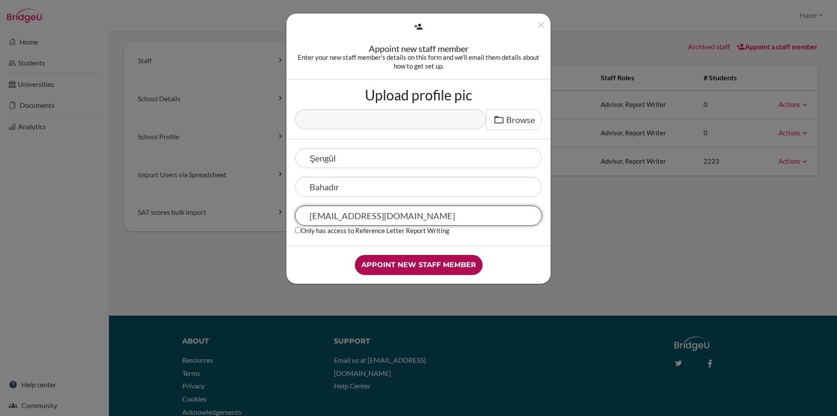
type input "[EMAIL_ADDRESS][DOMAIN_NAME]"
click at [413, 263] on input "Appoint new staff member" at bounding box center [419, 265] width 128 height 20
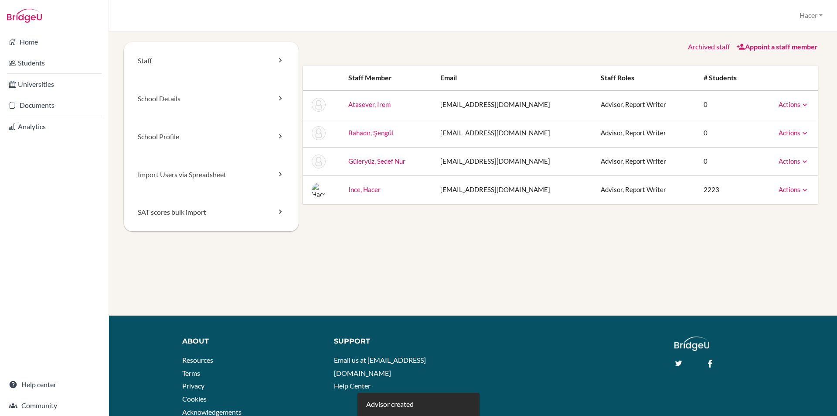
click at [801, 103] on icon at bounding box center [805, 104] width 9 height 9
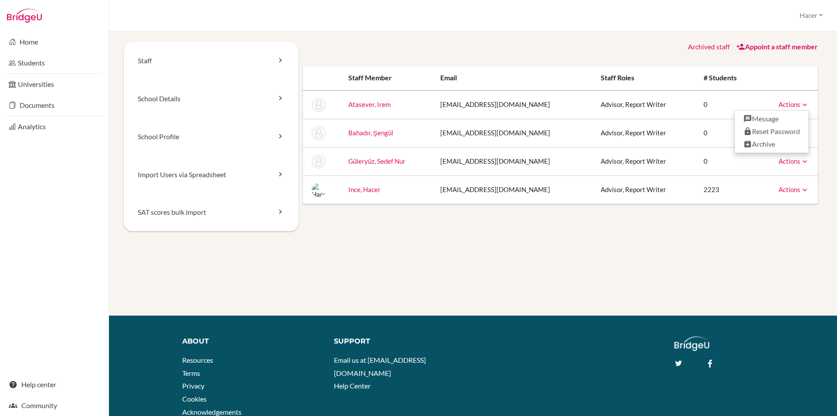
click at [598, 266] on div "Staff School Details School Profile Import Users via Spreadsheet SAT scores bul…" at bounding box center [472, 178] width 707 height 273
click at [30, 40] on link "Home" at bounding box center [54, 41] width 105 height 17
